Goal: Task Accomplishment & Management: Use online tool/utility

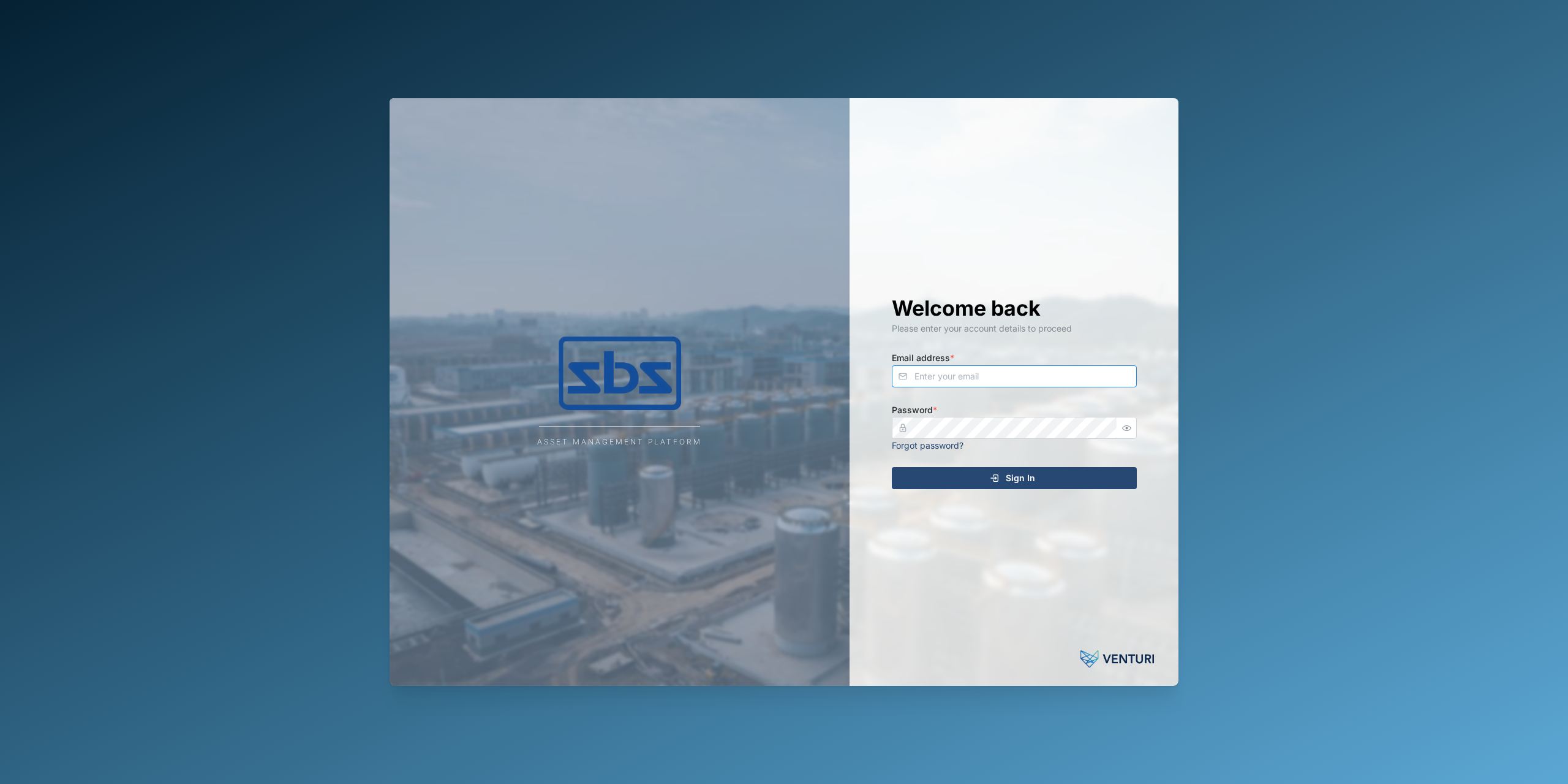
click at [948, 381] on input "Email address *" at bounding box center [1014, 376] width 245 height 22
type input "a"
type input "[PERSON_NAME][EMAIL_ADDRESS][DOMAIN_NAME]"
click at [962, 481] on div "Sign In" at bounding box center [1012, 478] width 225 height 21
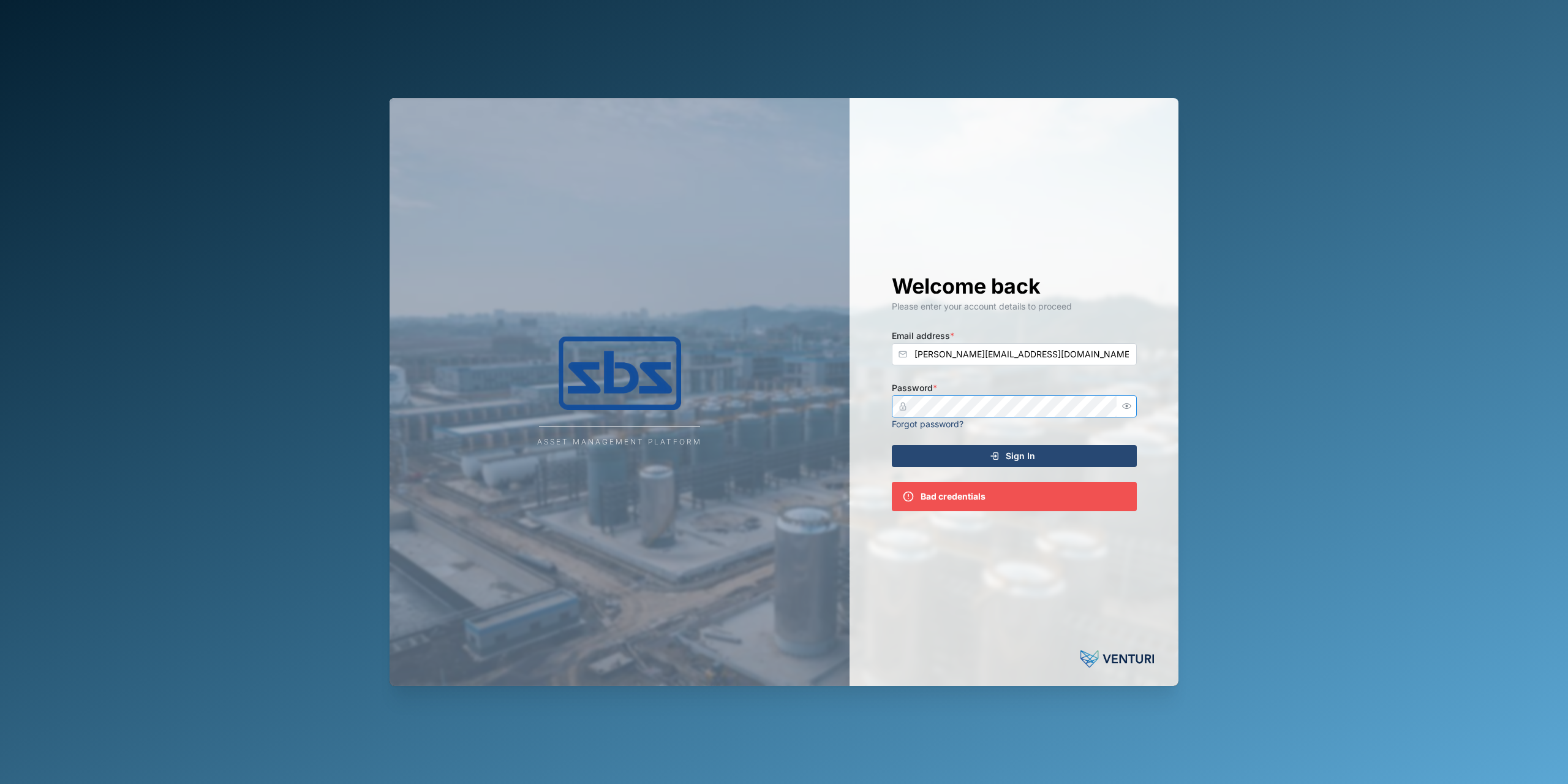
click at [833, 408] on div "Asset Management Platform Welcome back Please enter your account details to pro…" at bounding box center [784, 392] width 789 height 588
click at [927, 449] on div "Sign In" at bounding box center [1012, 456] width 225 height 21
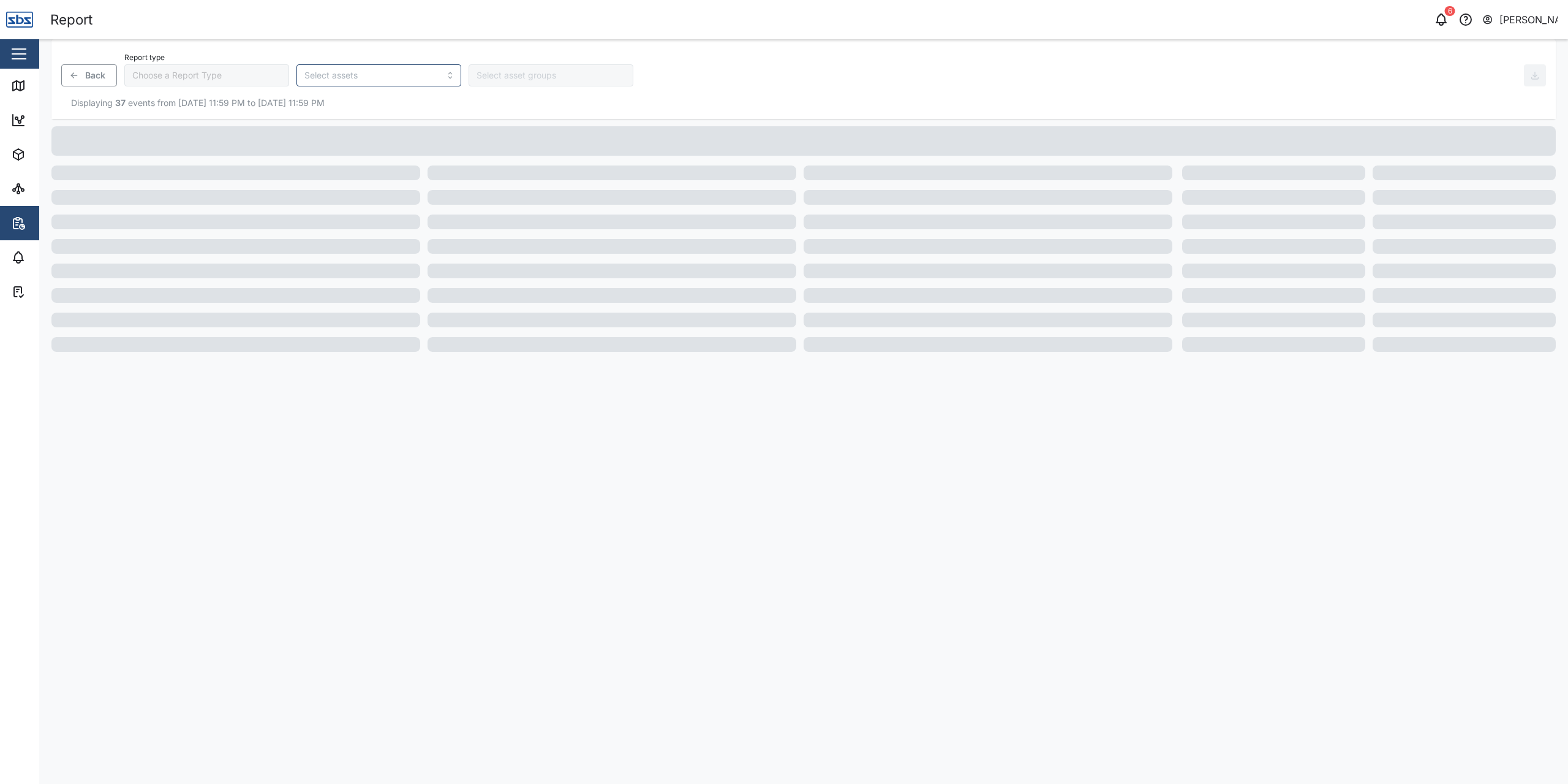
type input "Trip History"
click at [23, 89] on icon at bounding box center [18, 85] width 11 height 9
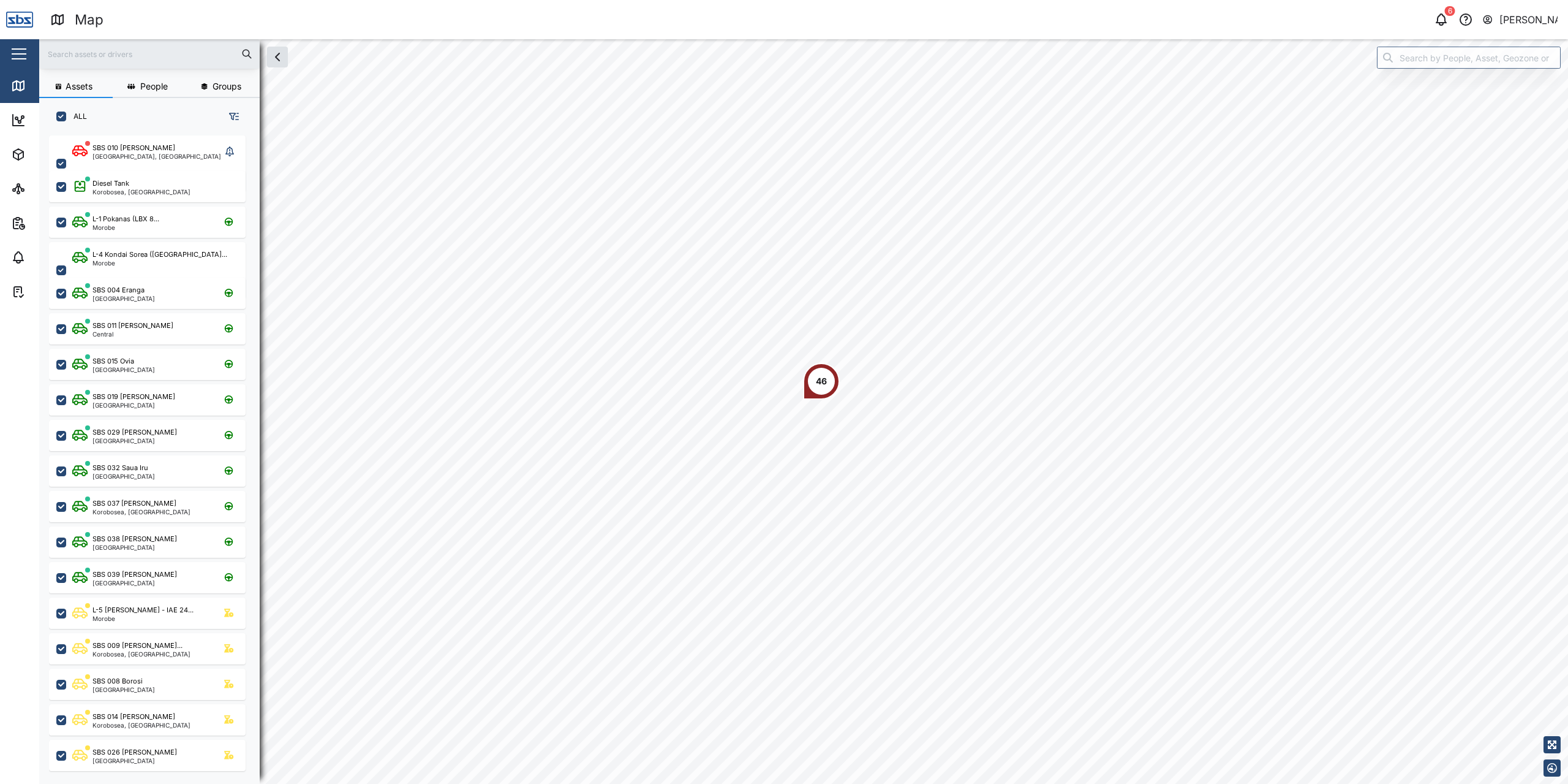
scroll to position [634, 191]
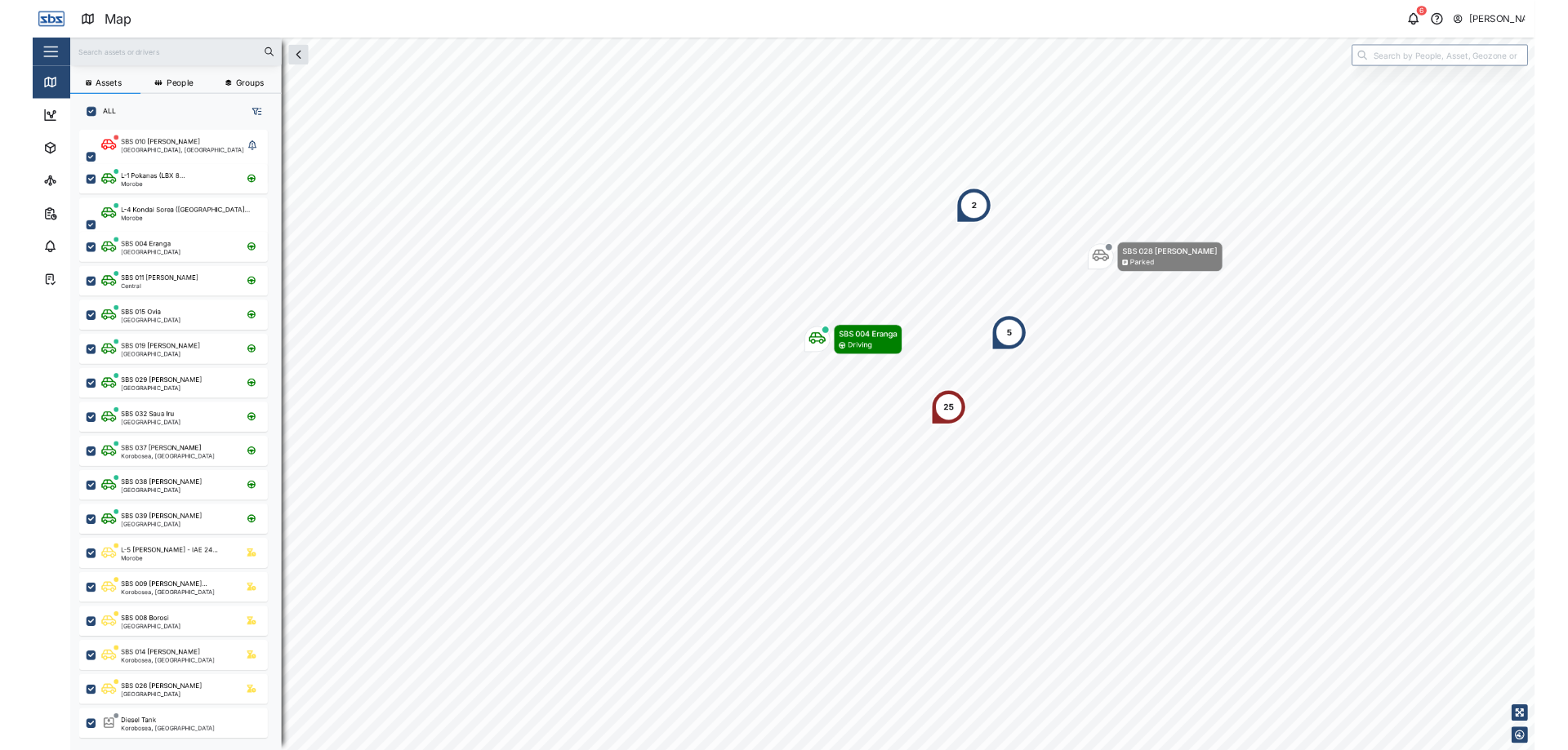
scroll to position [844, 256]
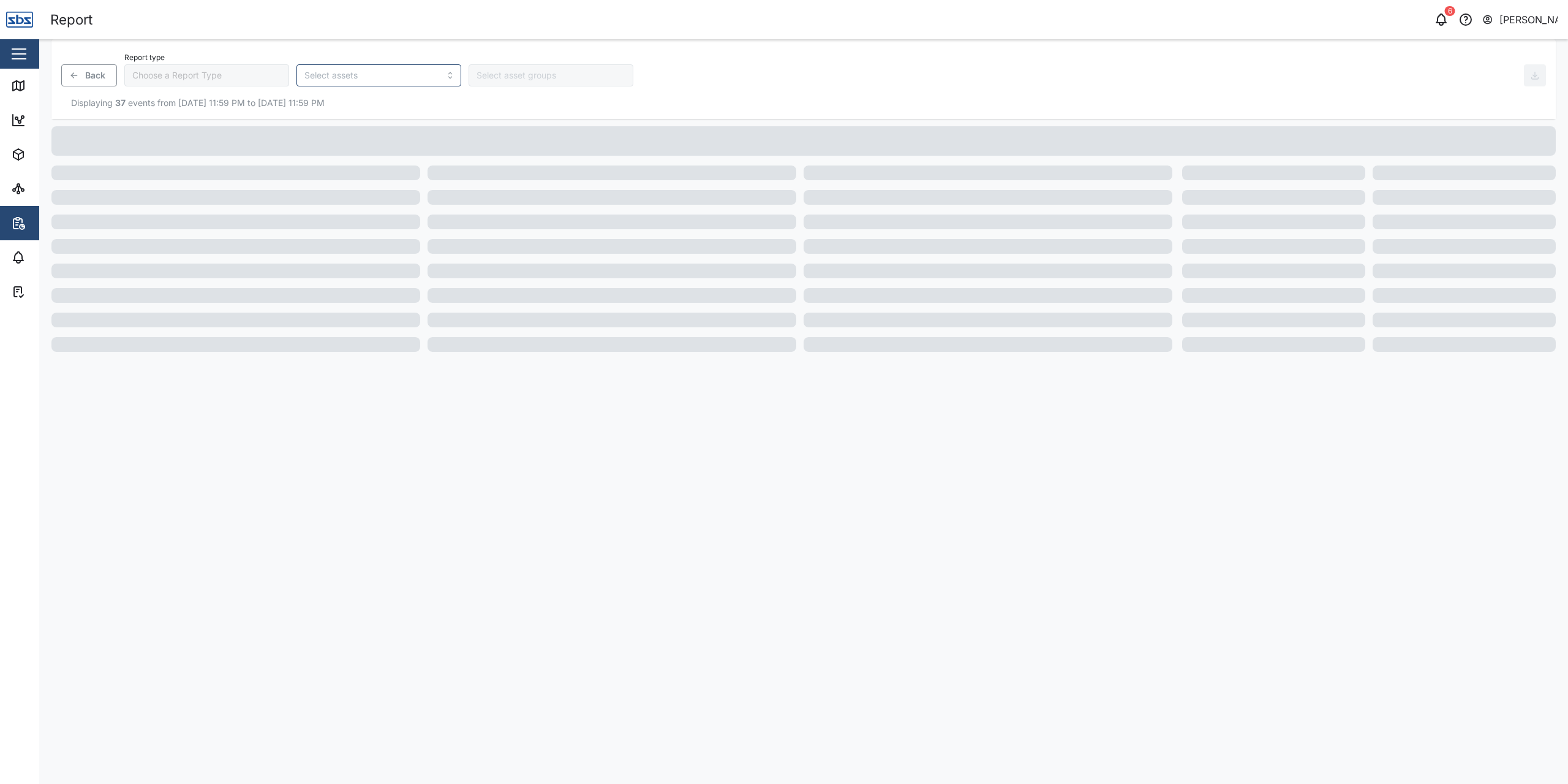
type input "Trip History"
